Goal: Transaction & Acquisition: Obtain resource

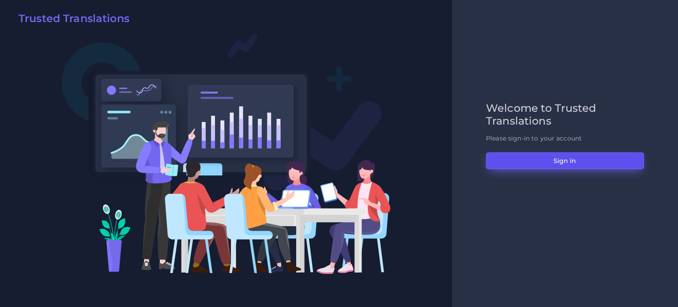
click at [567, 155] on button "Sign in" at bounding box center [565, 160] width 158 height 17
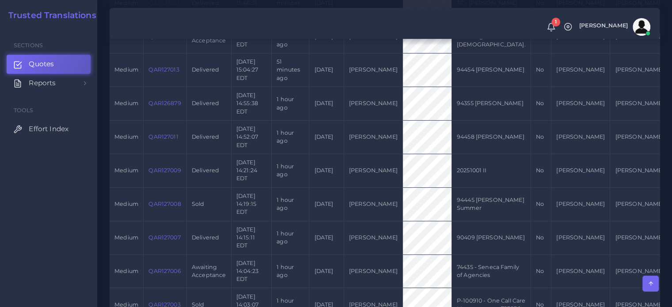
scroll to position [265, 0]
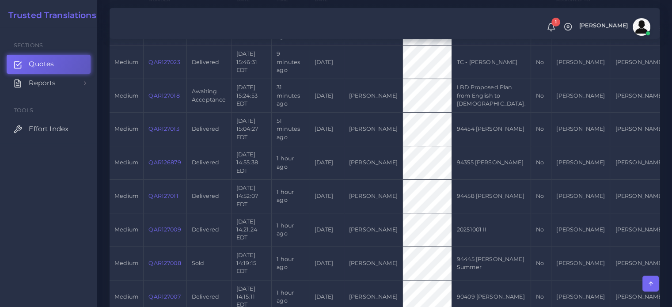
click at [166, 132] on td "QAR127013" at bounding box center [165, 130] width 43 height 34
click at [166, 132] on link "QAR127013" at bounding box center [163, 128] width 30 height 7
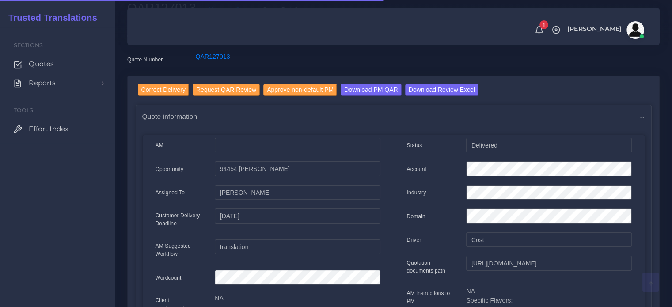
scroll to position [88, 0]
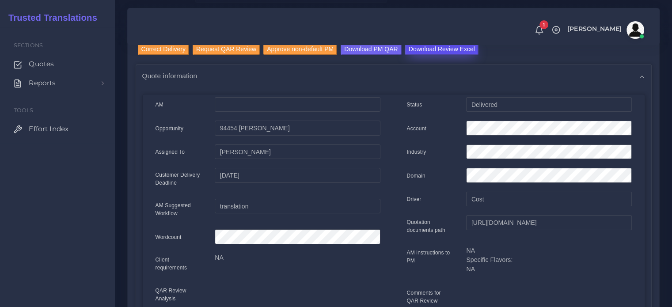
click at [431, 50] on input "Download Review Excel" at bounding box center [441, 49] width 73 height 12
click at [351, 51] on input "Download PM QAR" at bounding box center [370, 49] width 60 height 12
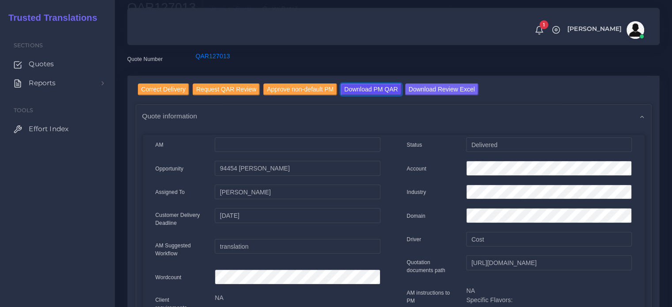
scroll to position [0, 0]
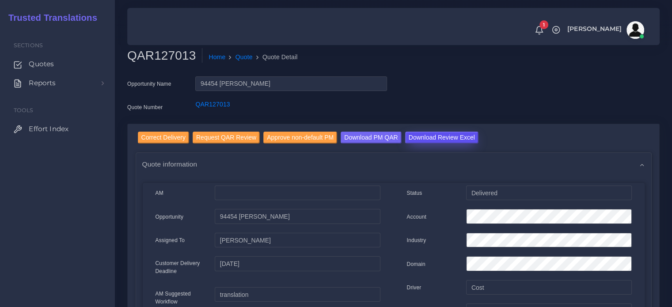
click at [417, 137] on input "Download Review Excel" at bounding box center [441, 138] width 73 height 12
